Goal: Task Accomplishment & Management: Complete application form

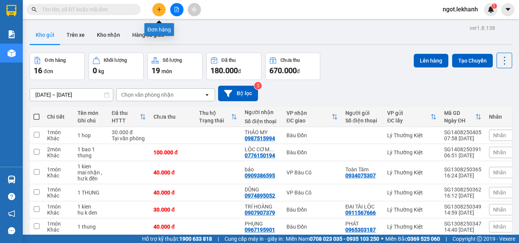
click at [163, 13] on button at bounding box center [158, 9] width 13 height 13
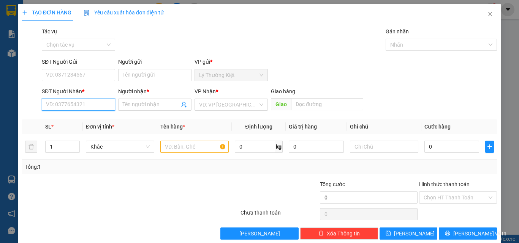
click at [75, 106] on input "SĐT Người Nhận *" at bounding box center [78, 105] width 73 height 12
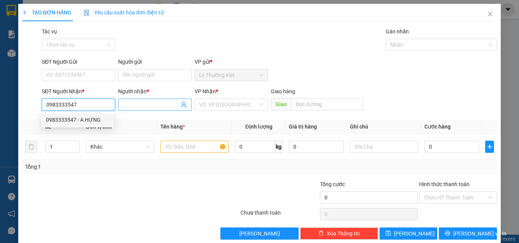
type input "0983333547"
click at [147, 105] on input "Người nhận *" at bounding box center [151, 105] width 57 height 8
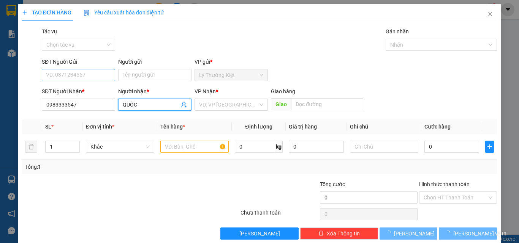
type input "QUỐC"
click at [95, 74] on input "SĐT Người Gửi" at bounding box center [78, 75] width 73 height 12
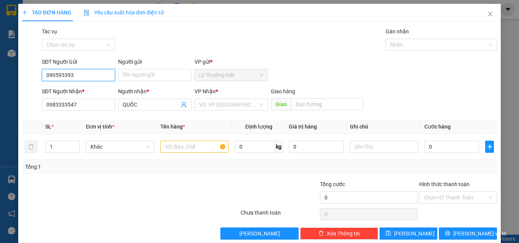
type input "0905933939"
click at [88, 89] on div "0905933939 - GIANG" at bounding box center [77, 90] width 63 height 8
type input "GIANG"
type input "30.000"
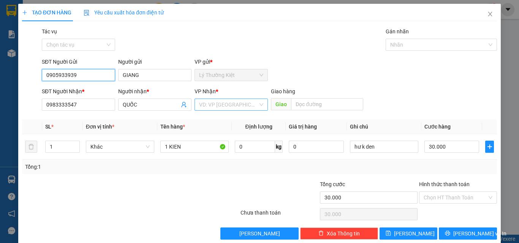
type input "0905933939"
click at [212, 104] on input "search" at bounding box center [228, 104] width 59 height 11
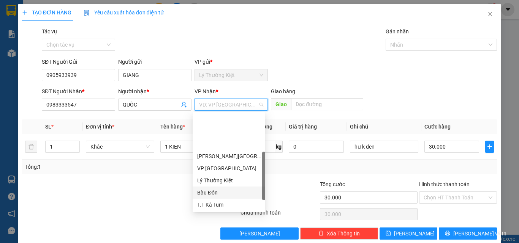
scroll to position [49, 0]
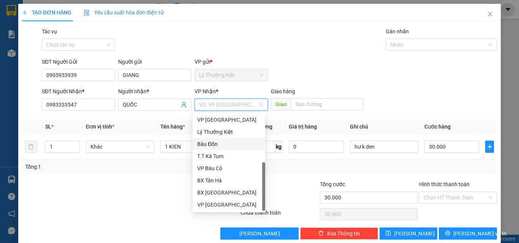
click at [210, 144] on div "Bàu Đồn" at bounding box center [228, 144] width 63 height 8
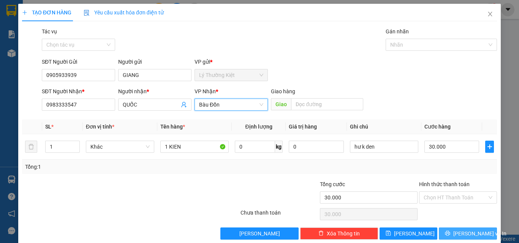
click at [467, 232] on span "[PERSON_NAME] và In" at bounding box center [479, 234] width 53 height 8
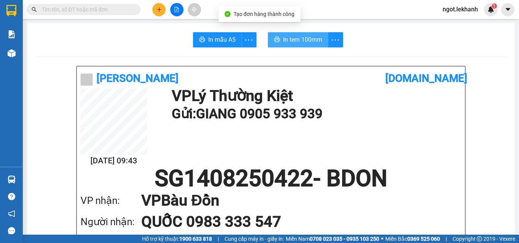
click at [307, 41] on span "In tem 100mm" at bounding box center [302, 39] width 39 height 9
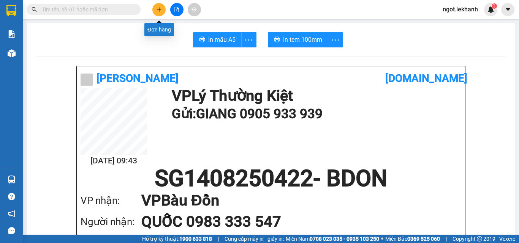
click at [156, 13] on button at bounding box center [158, 9] width 13 height 13
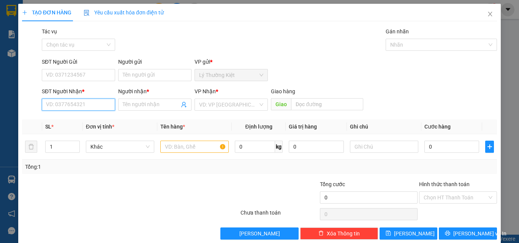
click at [80, 103] on input "SĐT Người Nhận *" at bounding box center [78, 105] width 73 height 12
type input "0909427168"
click at [77, 119] on div "0909427168 - an" at bounding box center [77, 120] width 63 height 8
type input "an"
type input "40.000"
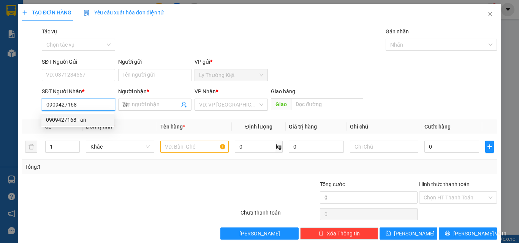
type input "40.000"
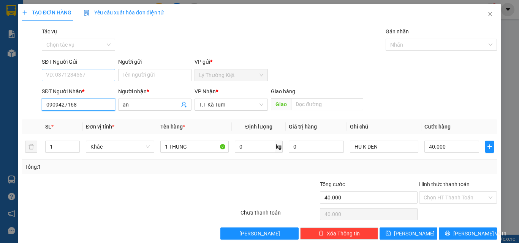
type input "0909427168"
click at [84, 74] on input "SĐT Người Gửi" at bounding box center [78, 75] width 73 height 12
type input "0903948471"
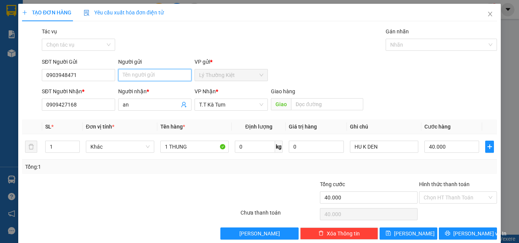
click at [152, 75] on input "Người gửi" at bounding box center [154, 75] width 73 height 12
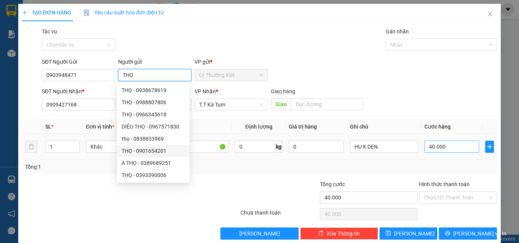
type input "THỌ"
click at [435, 145] on input "40.000" at bounding box center [451, 147] width 55 height 12
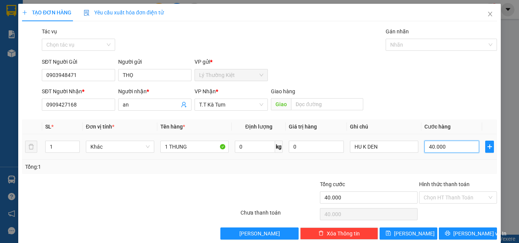
type input "0"
click at [424, 147] on input "0" at bounding box center [451, 147] width 55 height 12
type input "30"
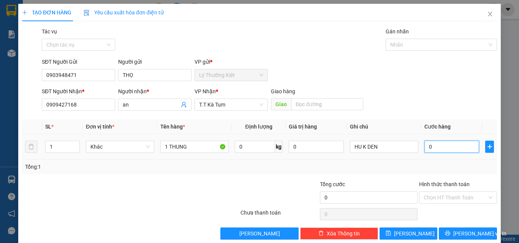
type input "30"
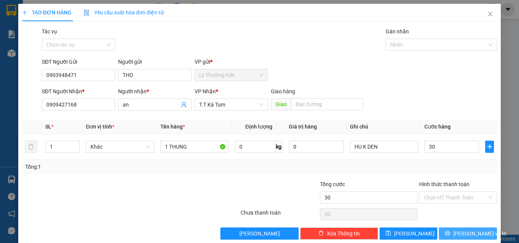
type input "30.000"
click at [470, 232] on span "[PERSON_NAME] và In" at bounding box center [479, 234] width 53 height 8
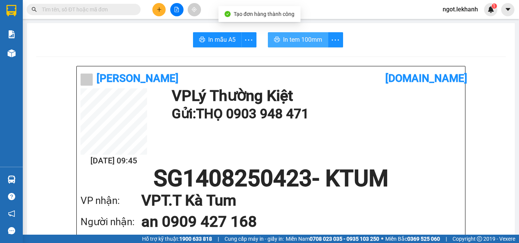
click at [302, 41] on span "In tem 100mm" at bounding box center [302, 39] width 39 height 9
